Goal: Check status: Check status

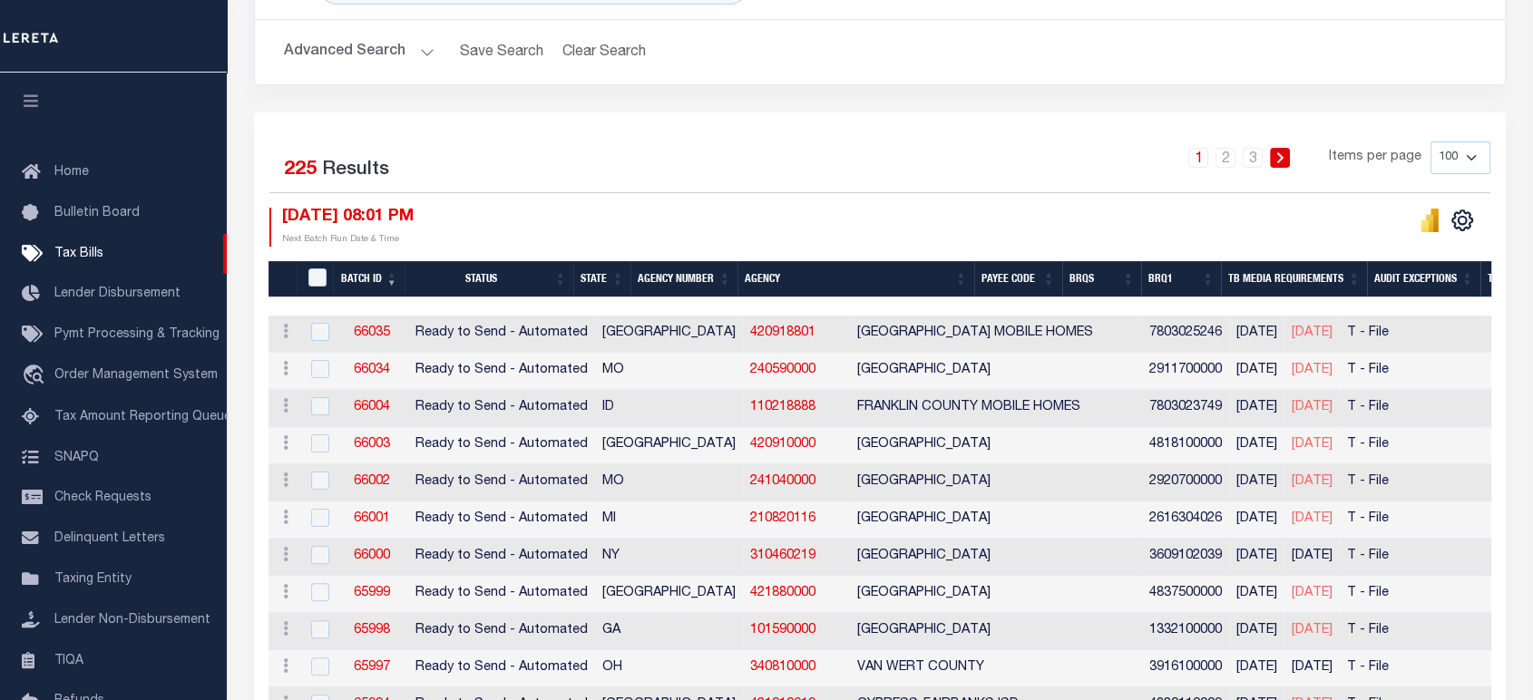
scroll to position [302, 0]
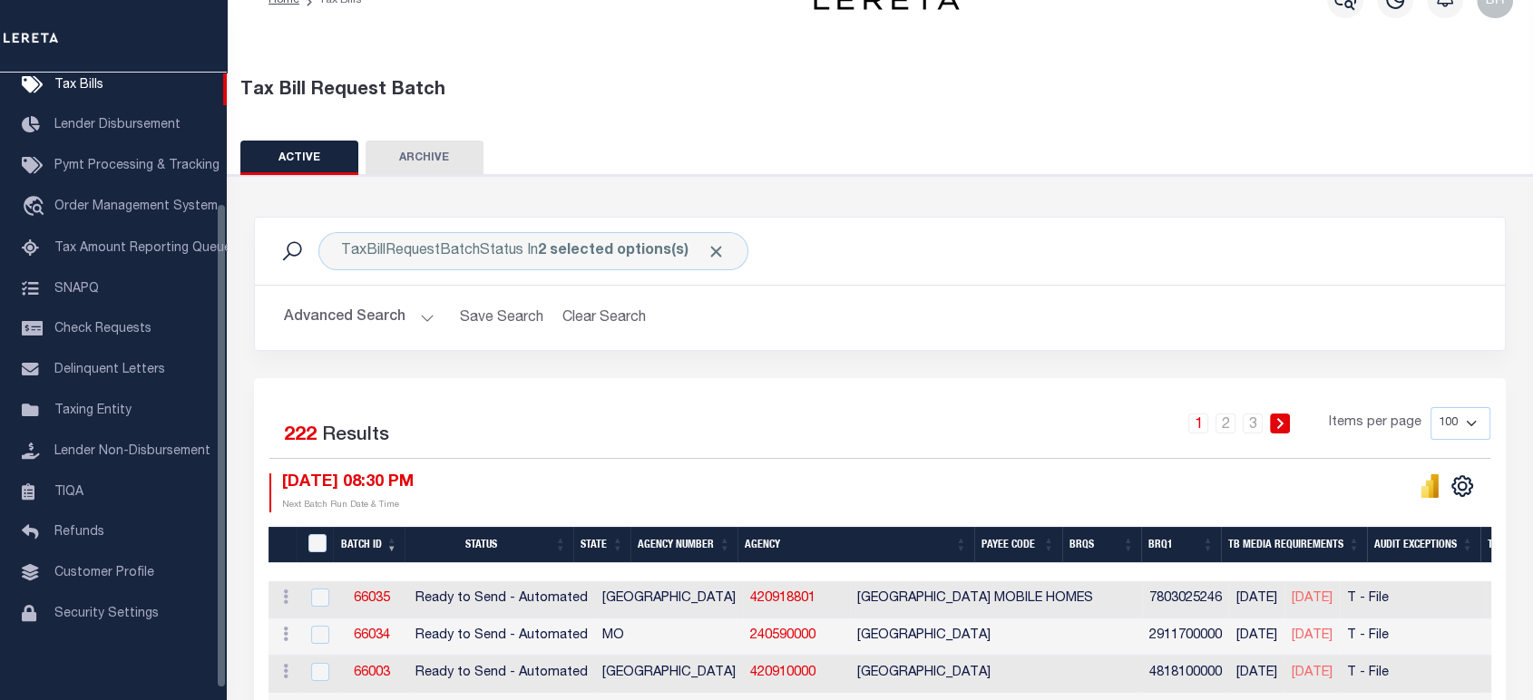
scroll to position [339, 0]
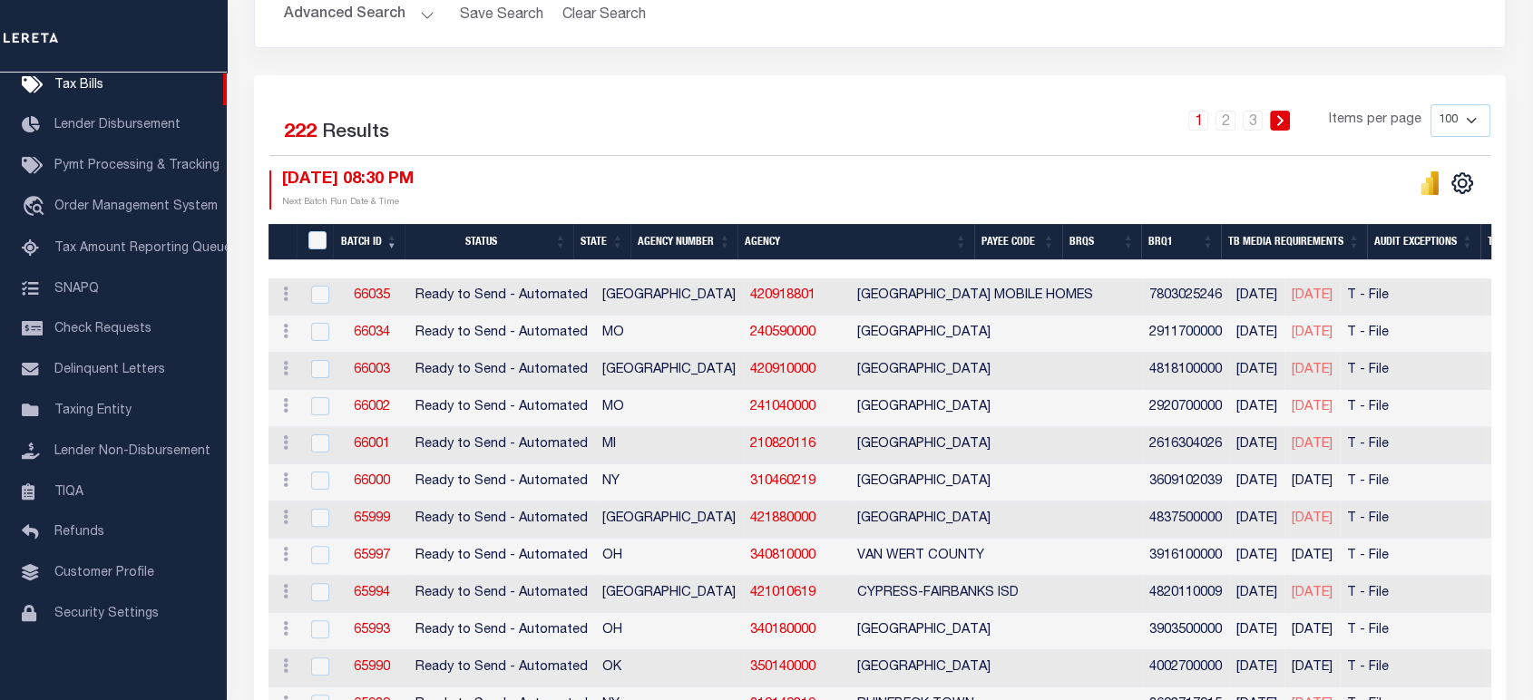
drag, startPoint x: 741, startPoint y: 262, endPoint x: 811, endPoint y: 266, distance: 69.9
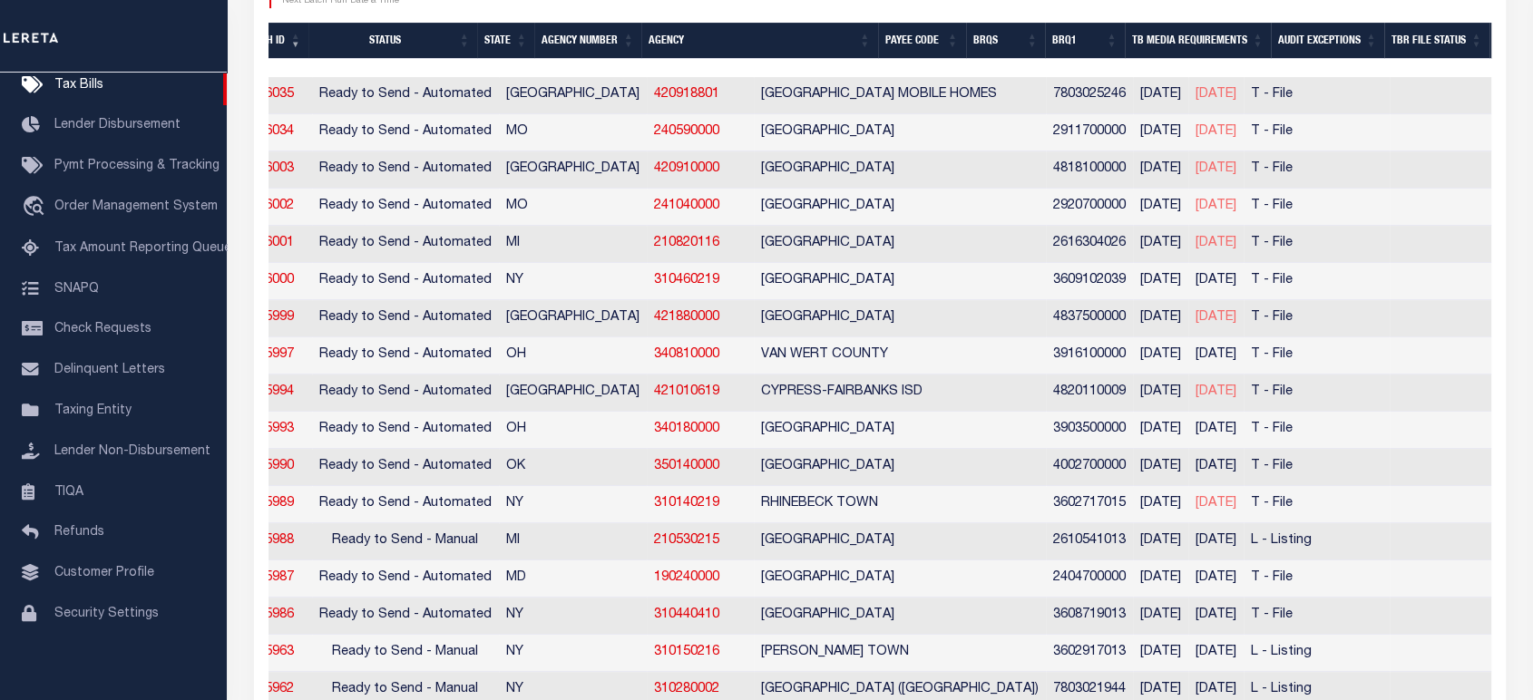
scroll to position [239, 0]
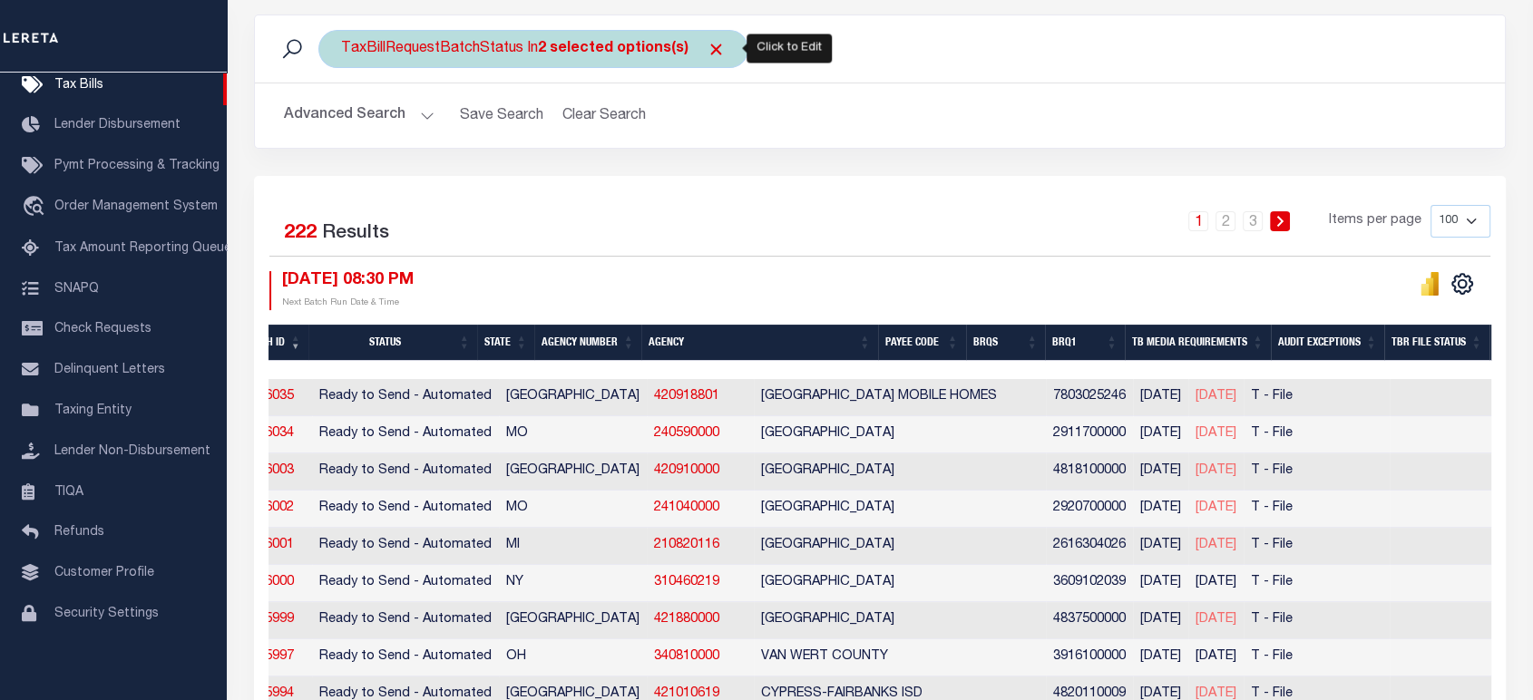
click at [451, 44] on div "TaxBillRequestBatchStatus In 2 selected options(s)" at bounding box center [533, 49] width 430 height 38
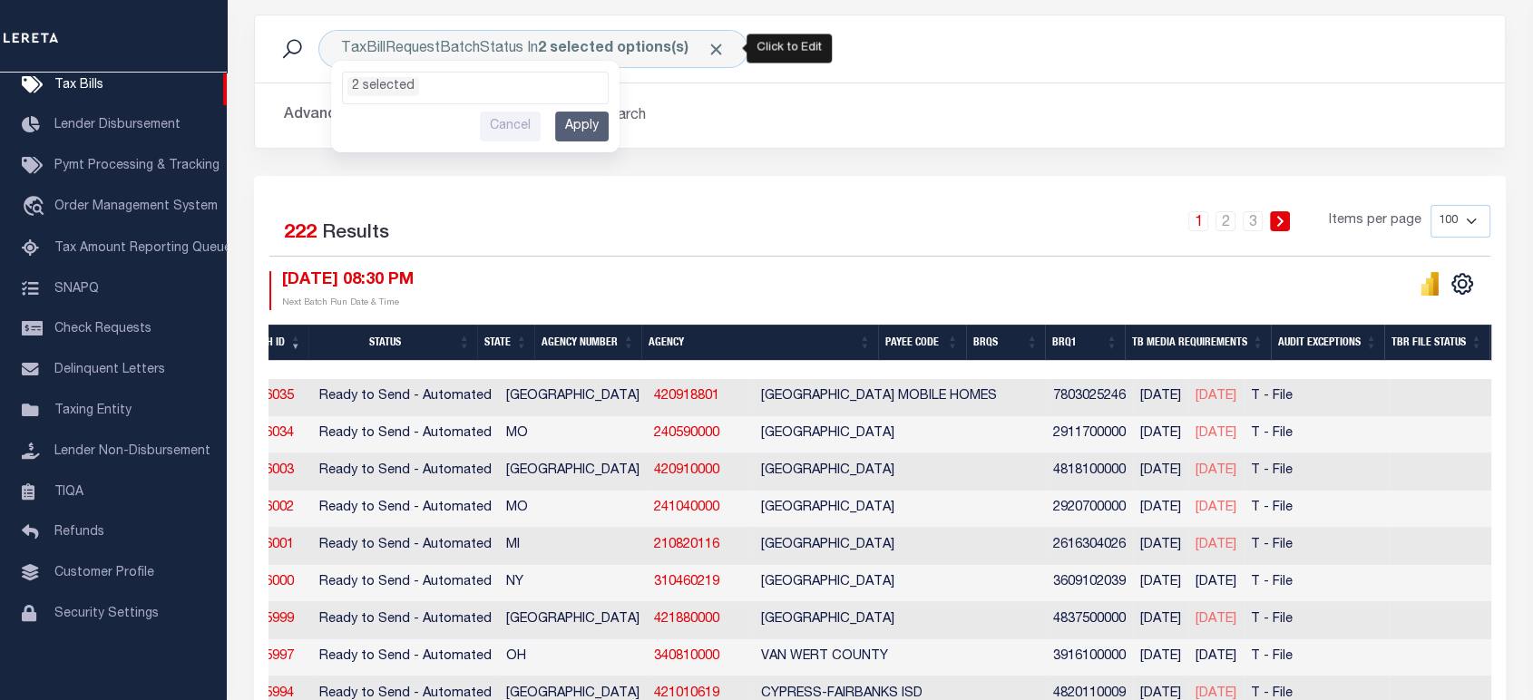
scroll to position [81, 0]
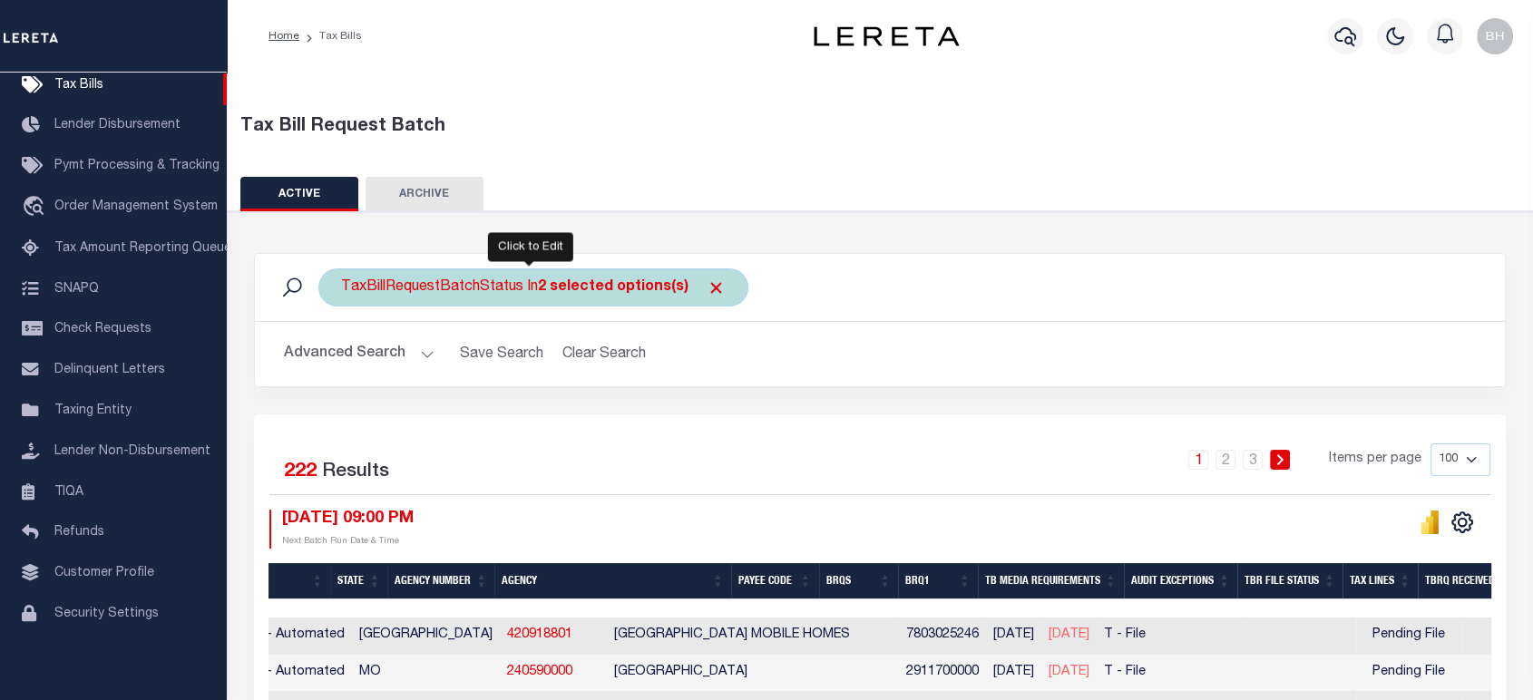
click at [479, 295] on div "TaxBillRequestBatchStatus In 2 selected options(s)" at bounding box center [533, 288] width 430 height 38
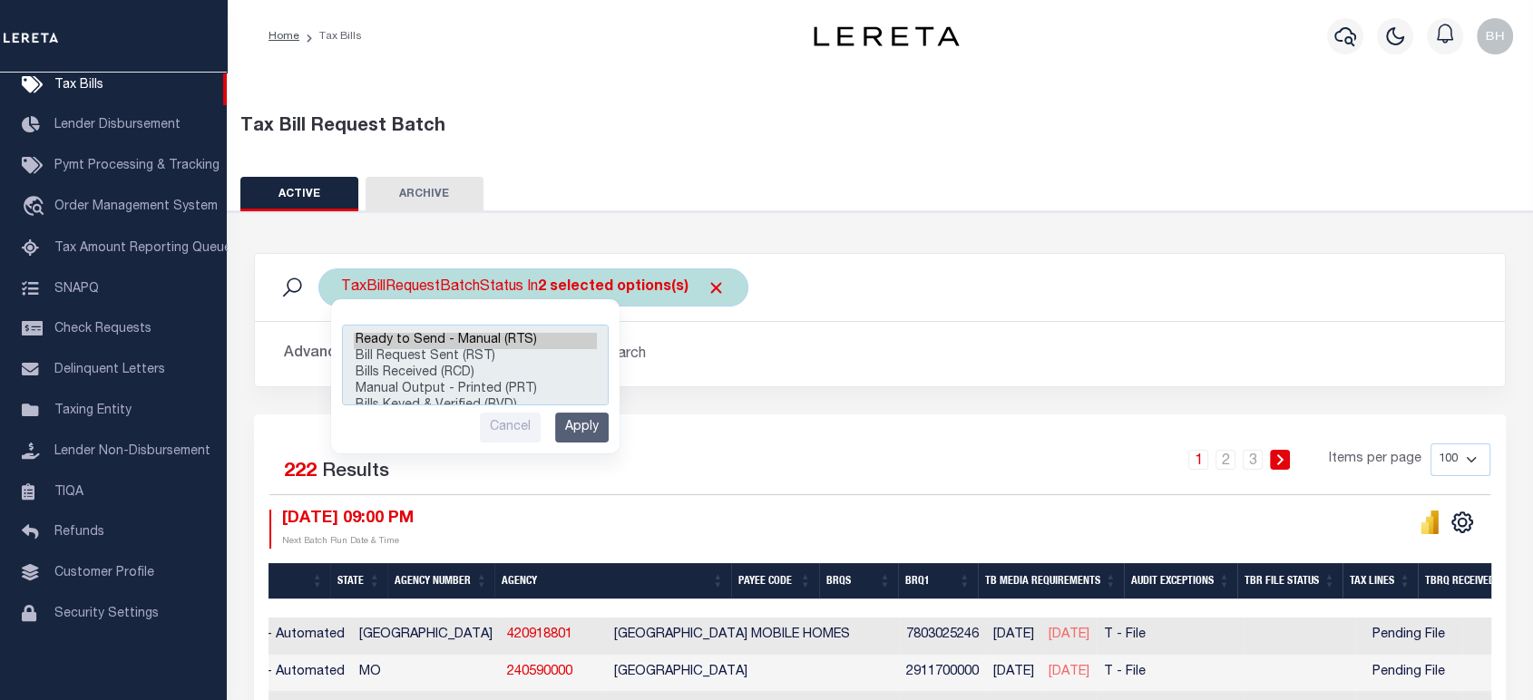
scroll to position [81, 0]
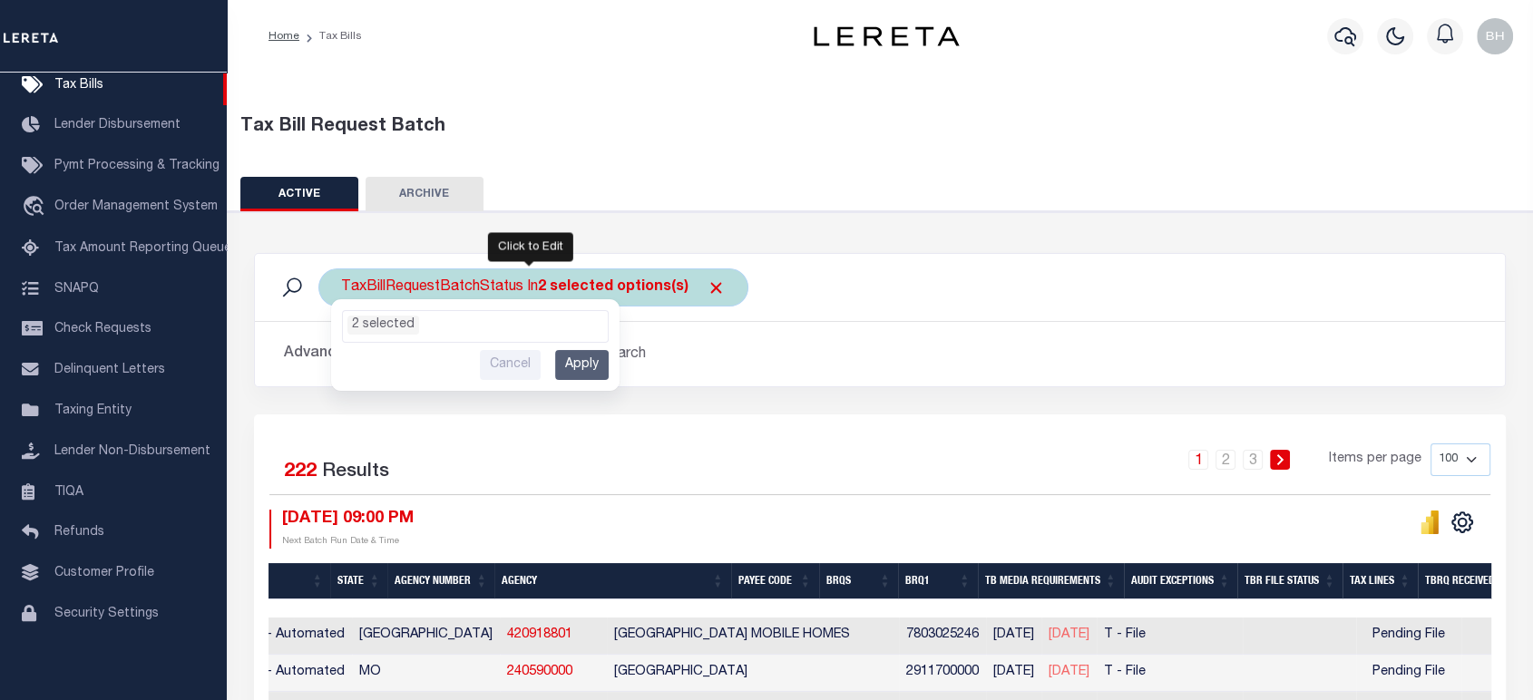
click at [574, 376] on input "Apply" at bounding box center [582, 365] width 54 height 30
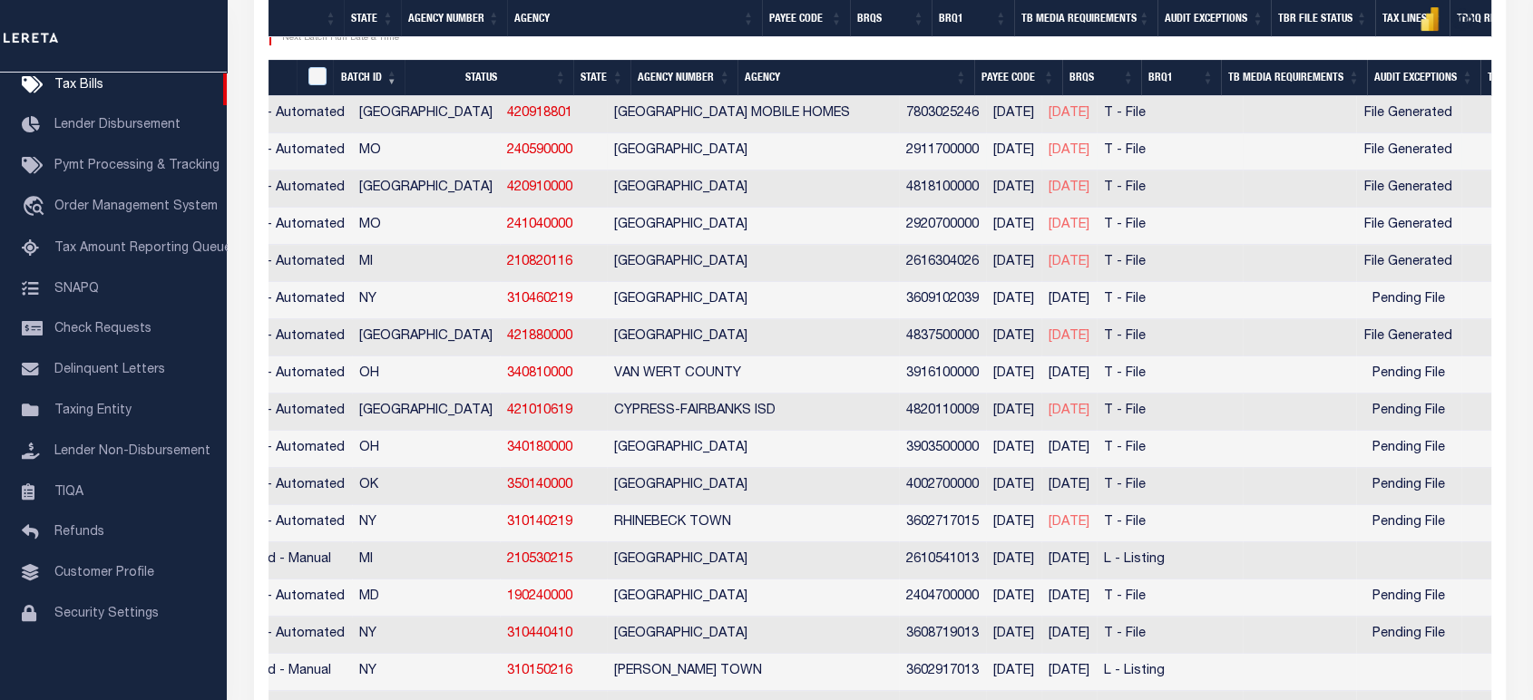
scroll to position [0, 243]
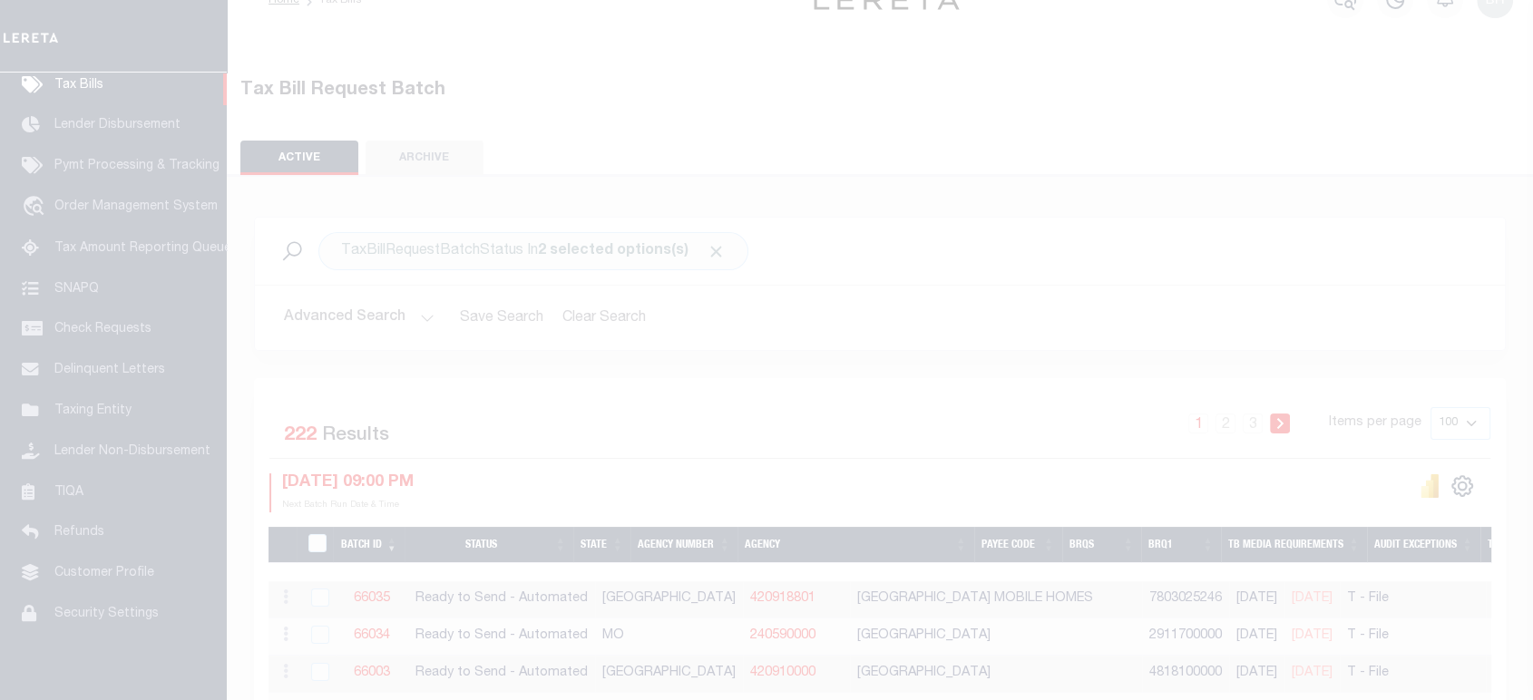
scroll to position [184, 0]
